Goal: Transaction & Acquisition: Purchase product/service

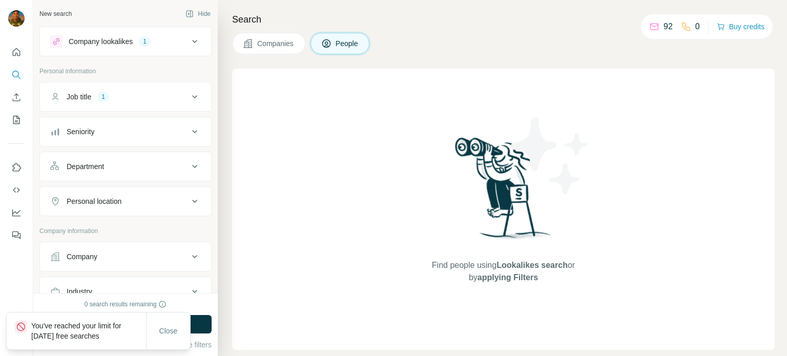
click at [734, 77] on div "Find people using Lookalikes search or by applying Filters" at bounding box center [503, 209] width 543 height 281
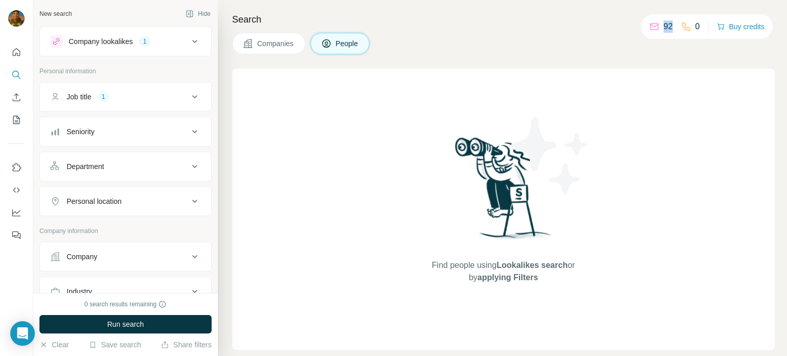
drag, startPoint x: 668, startPoint y: 26, endPoint x: 641, endPoint y: 28, distance: 26.2
click at [641, 28] on div "92 0 Buy credits" at bounding box center [707, 26] width 132 height 25
click at [666, 32] on p "92" at bounding box center [667, 26] width 9 height 12
drag, startPoint x: 668, startPoint y: 28, endPoint x: 656, endPoint y: 29, distance: 11.8
click at [656, 29] on div "92" at bounding box center [661, 26] width 24 height 12
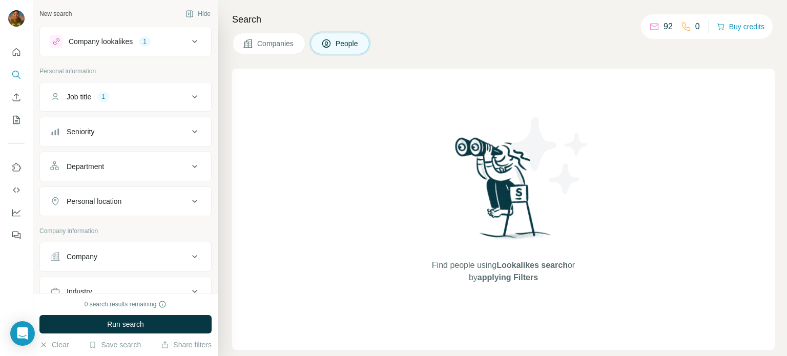
click at [668, 43] on div "Companies People" at bounding box center [503, 44] width 543 height 22
drag, startPoint x: 670, startPoint y: 26, endPoint x: 653, endPoint y: 30, distance: 17.4
click at [653, 30] on div "92 0" at bounding box center [674, 26] width 51 height 14
click at [660, 40] on div "New search Hide Company lookalikes 1 Personal information Job title 1 Seniority…" at bounding box center [410, 178] width 754 height 356
